Goal: Task Accomplishment & Management: Manage account settings

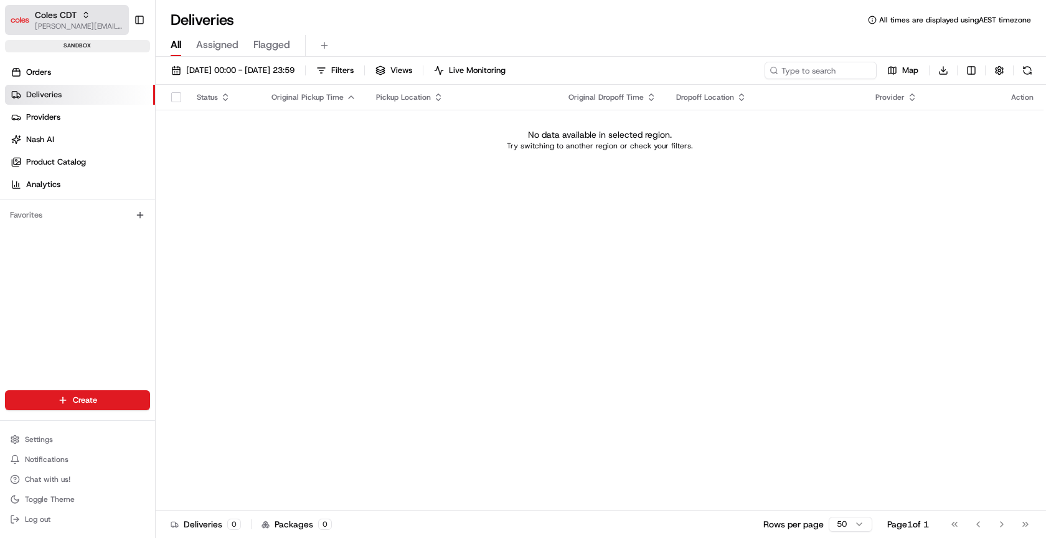
click at [82, 22] on span "[PERSON_NAME][EMAIL_ADDRESS][DOMAIN_NAME]" at bounding box center [79, 26] width 89 height 10
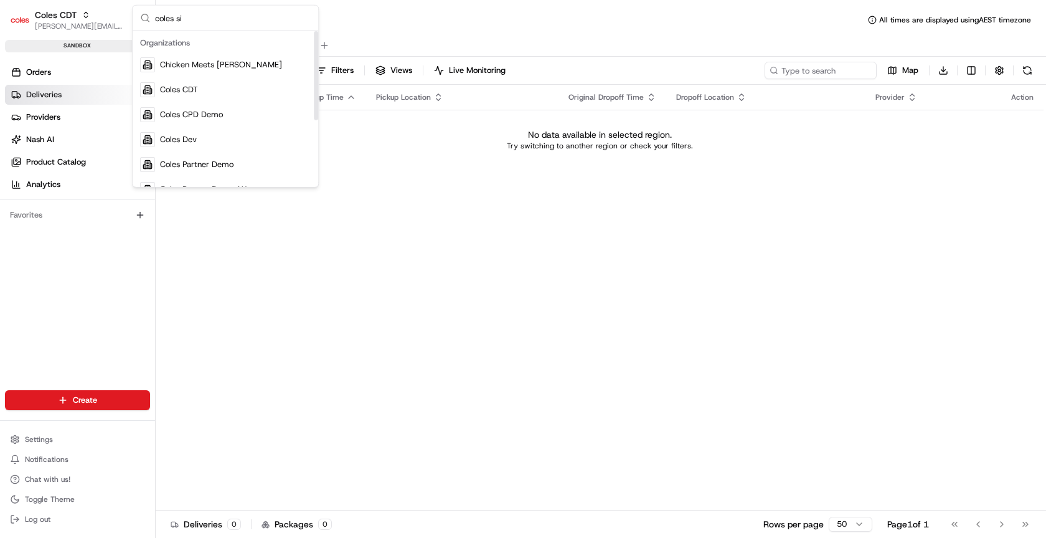
type input "coles sit"
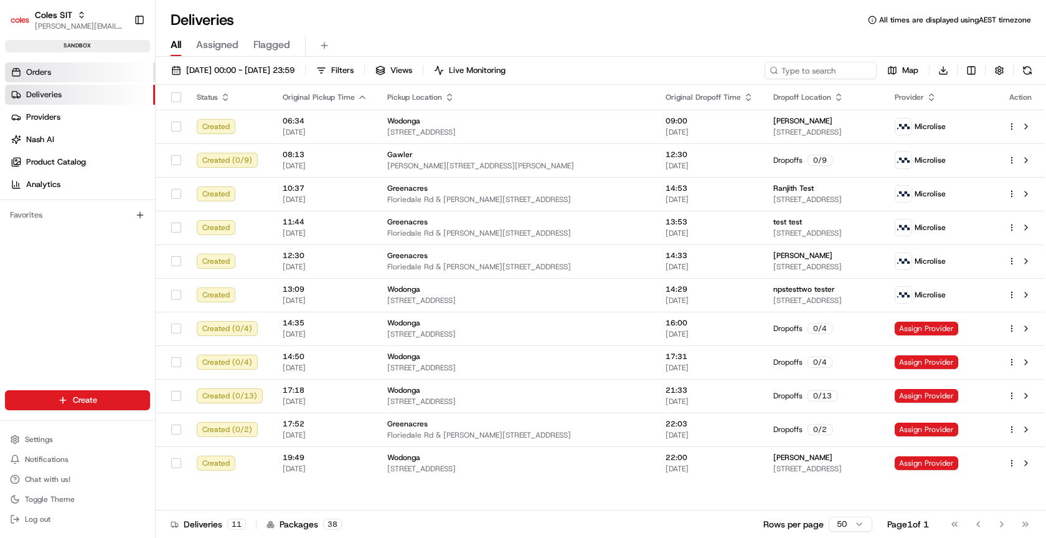
click at [26, 72] on link "Orders" at bounding box center [80, 72] width 150 height 20
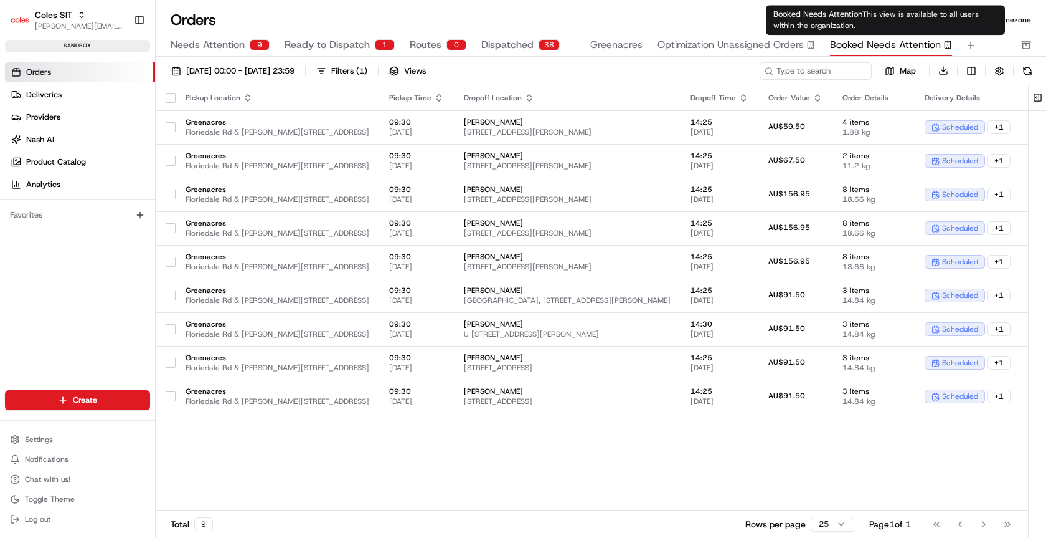
click at [886, 45] on span "Booked Needs Attention" at bounding box center [885, 44] width 111 height 15
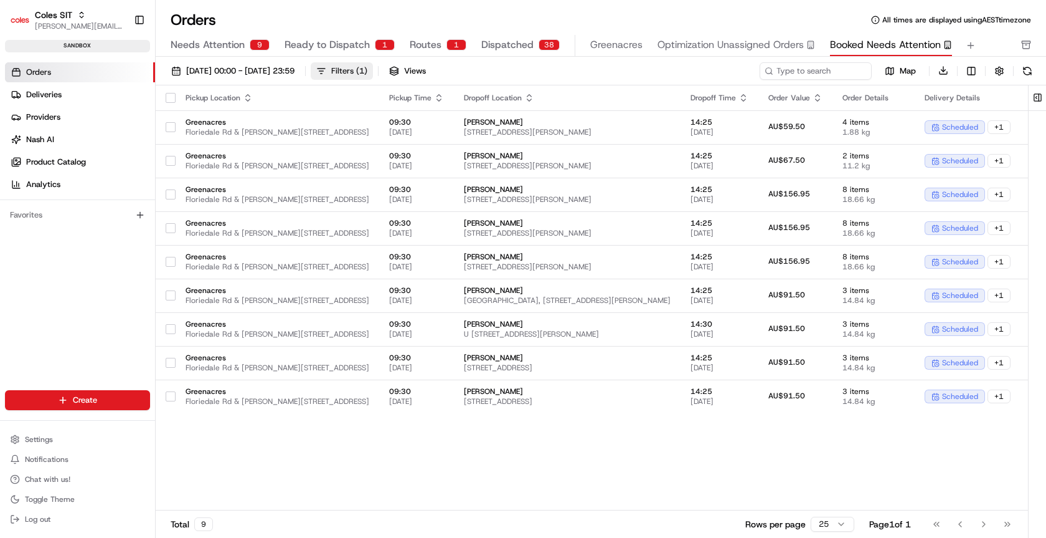
click at [367, 69] on div "Filters ( 1 )" at bounding box center [349, 70] width 36 height 11
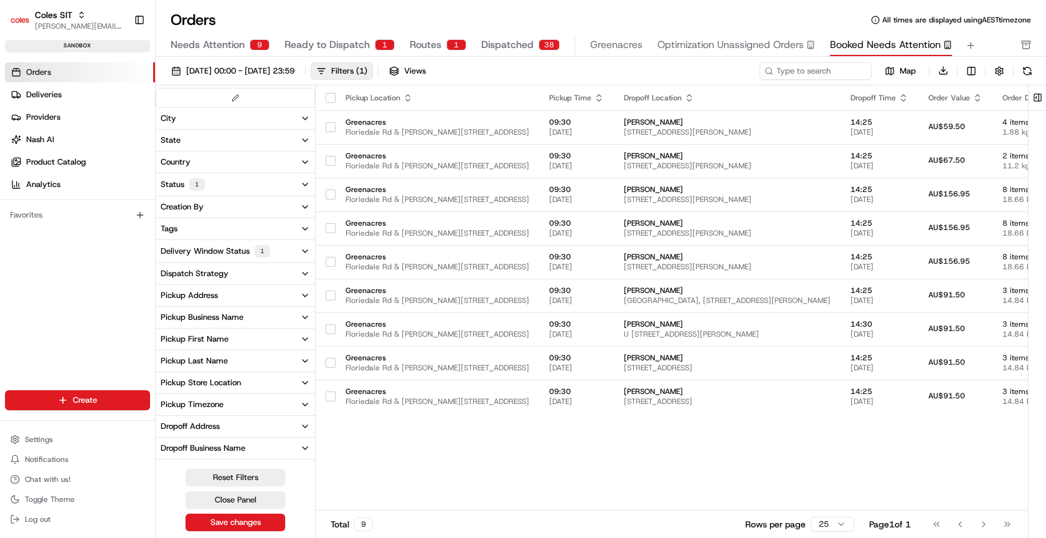
scroll to position [2, 0]
click at [280, 246] on button "Delivery Window Status 1" at bounding box center [235, 249] width 159 height 22
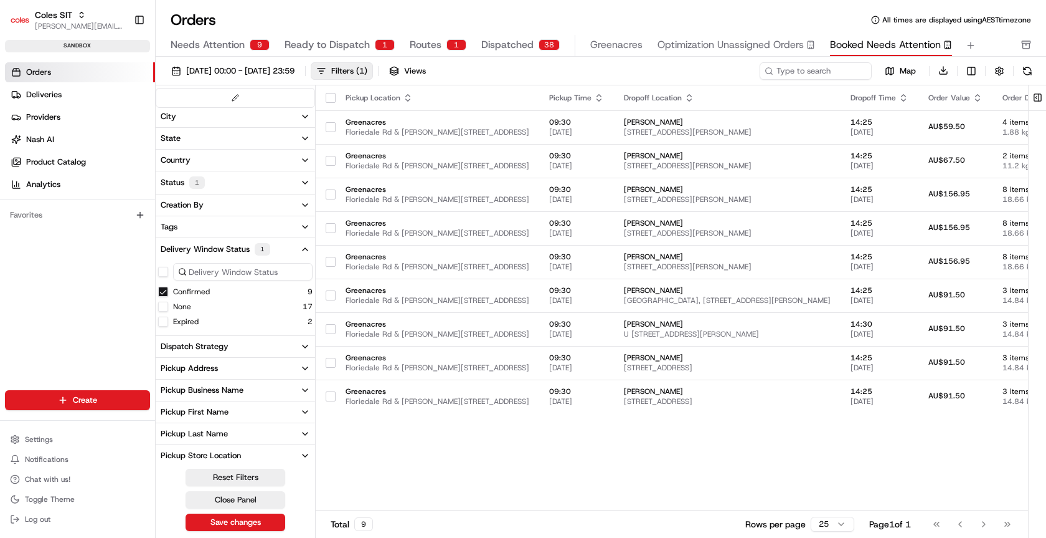
click at [287, 176] on button "Status 1" at bounding box center [235, 182] width 159 height 22
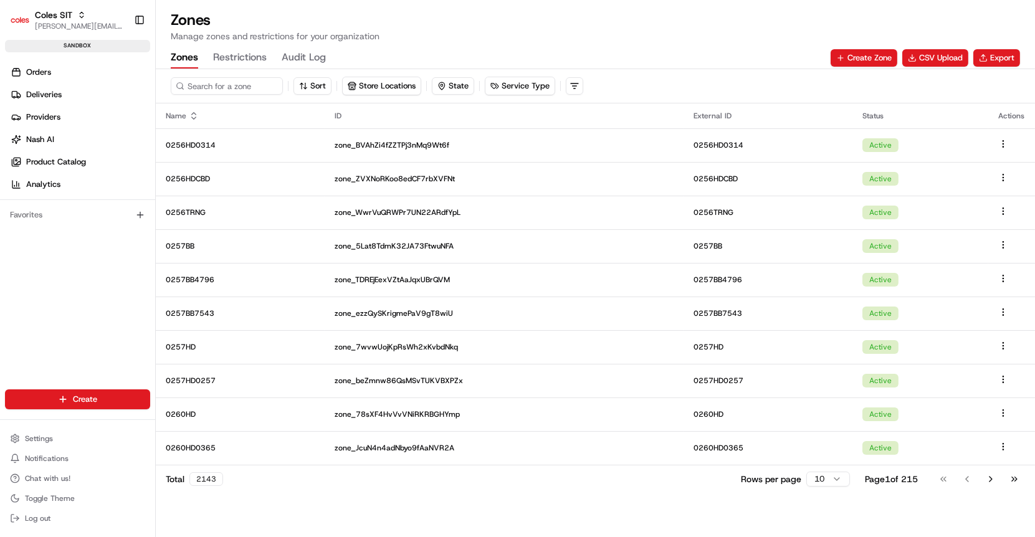
click at [53, 417] on div "Create Settings Notifications Chat with us! Toggle Theme Log out" at bounding box center [77, 458] width 155 height 158
click at [37, 434] on button "Settings" at bounding box center [77, 438] width 145 height 17
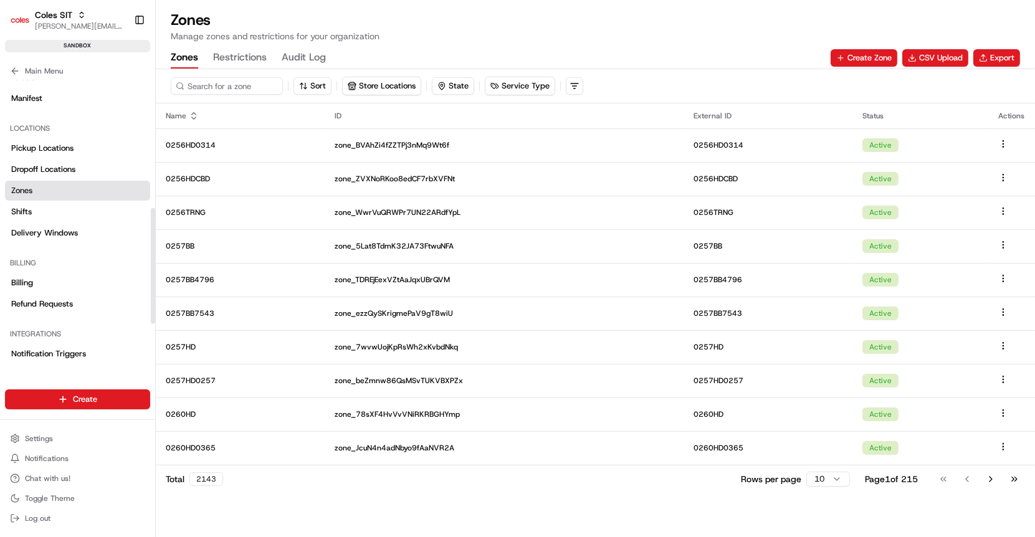
scroll to position [320, 0]
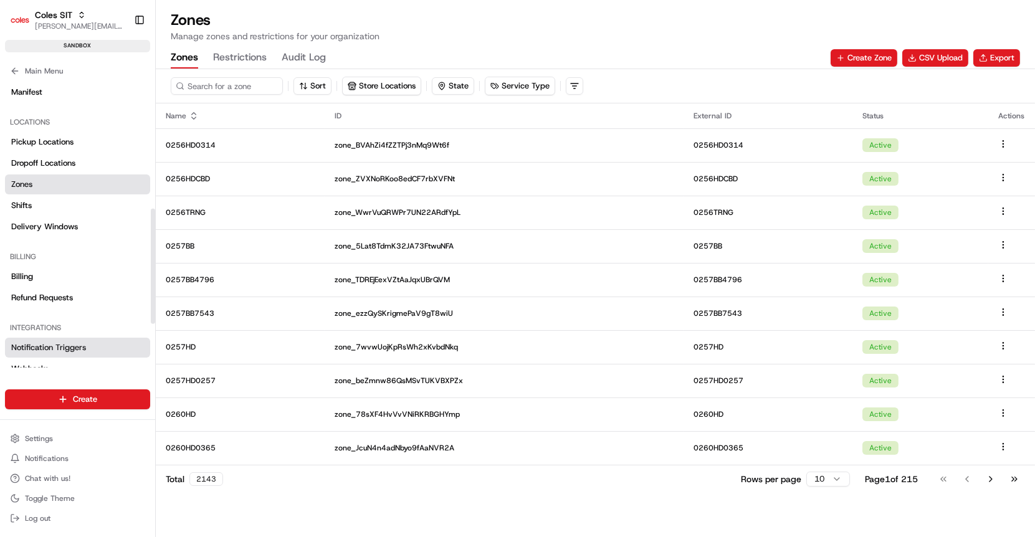
click at [47, 339] on link "Notification Triggers" at bounding box center [77, 348] width 145 height 20
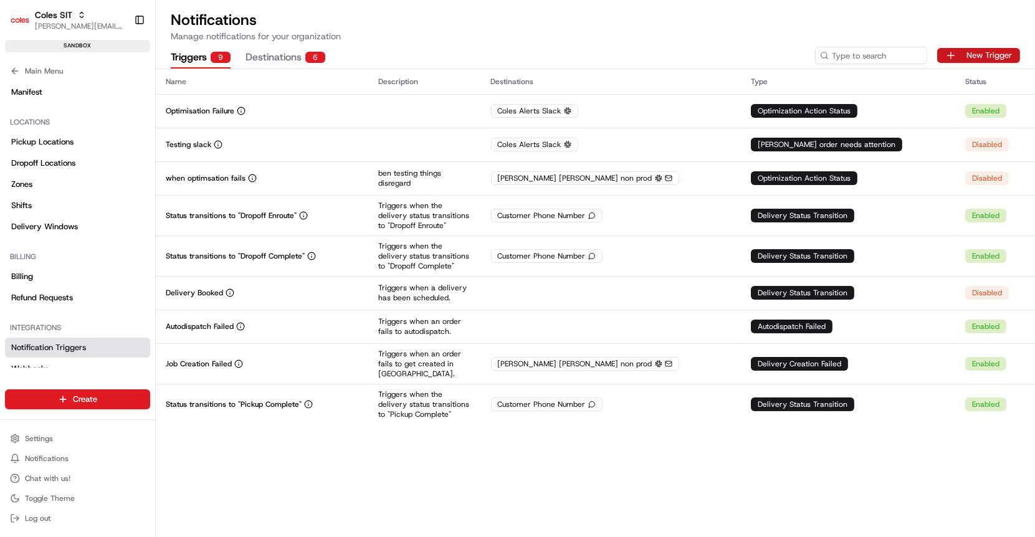
click at [971, 52] on button "New Trigger" at bounding box center [978, 55] width 83 height 15
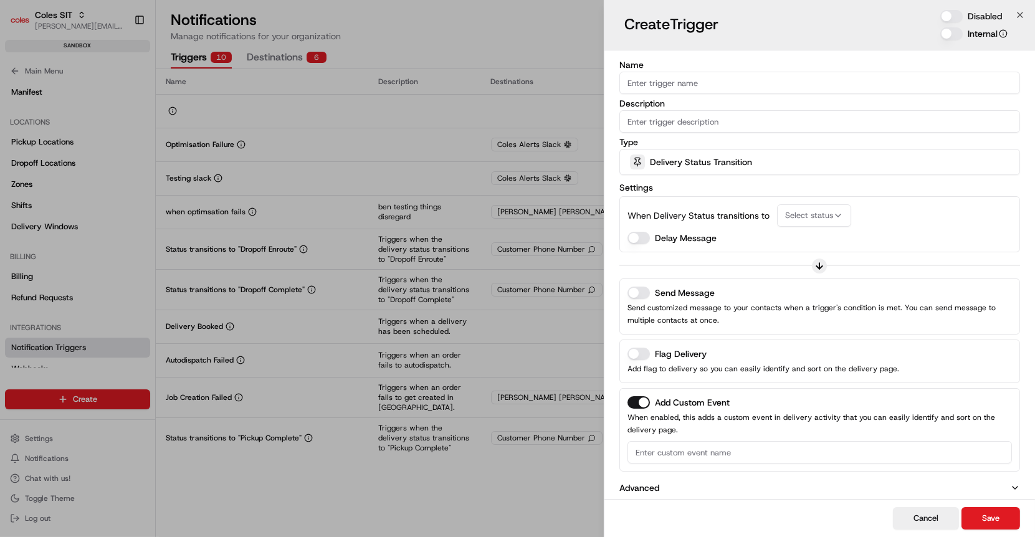
click at [705, 159] on span "Delivery Status Transition" at bounding box center [701, 162] width 102 height 12
click at [812, 216] on span "Select status" at bounding box center [809, 215] width 48 height 11
click at [693, 168] on div "Delivery Status Transition" at bounding box center [819, 161] width 394 height 25
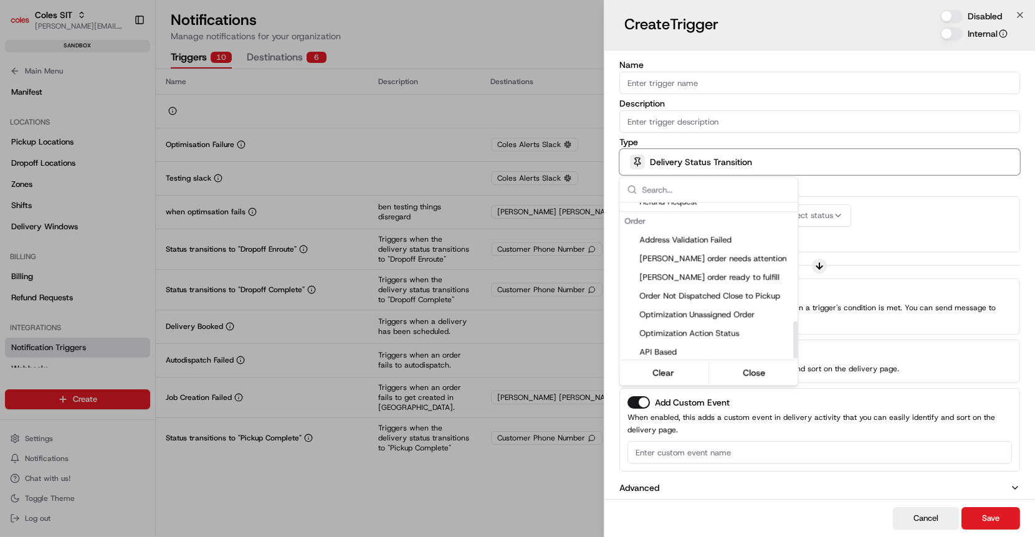
scroll to position [496, 0]
